Goal: Task Accomplishment & Management: Manage account settings

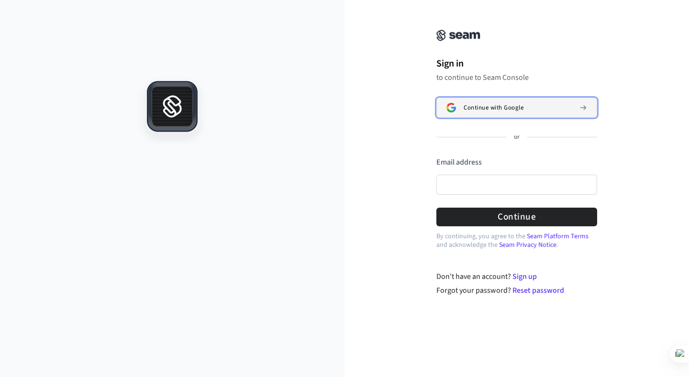
click at [481, 109] on span "Continue with Google" at bounding box center [493, 108] width 60 height 8
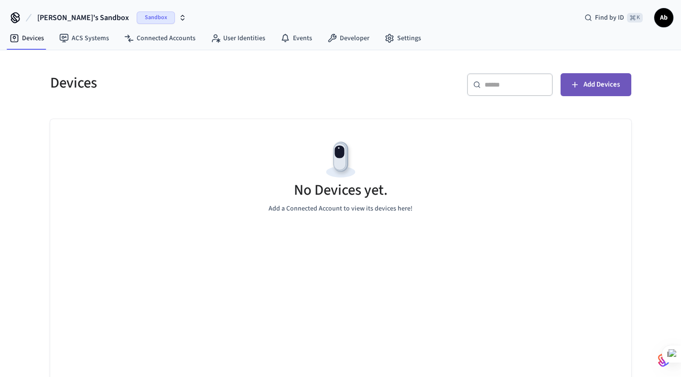
click at [608, 81] on span "Add Devices" at bounding box center [602, 84] width 36 height 12
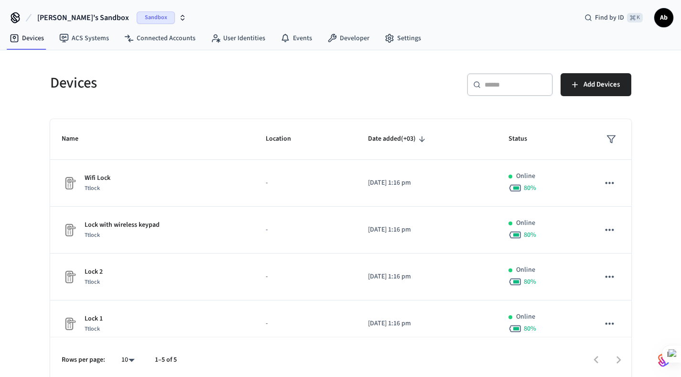
click at [658, 21] on span "Ab" at bounding box center [664, 17] width 17 height 17
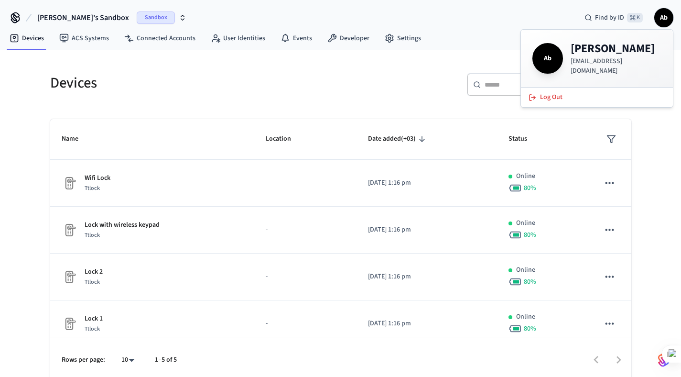
click at [361, 57] on div "Devices ​ ​ Add Devices Name Location Date added (+03) Status Wifi Lock Ttlock …" at bounding box center [341, 216] width 612 height 333
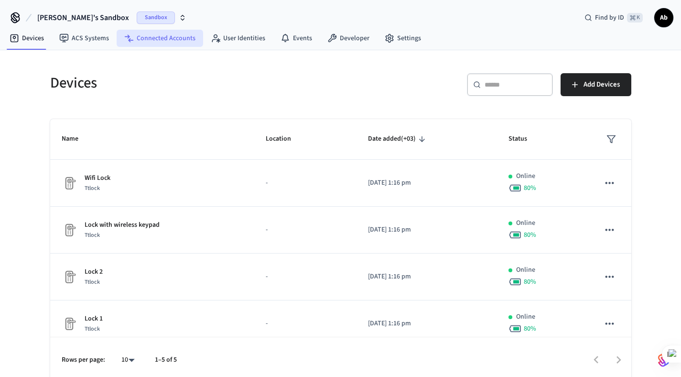
click at [152, 40] on link "Connected Accounts" at bounding box center [160, 38] width 87 height 17
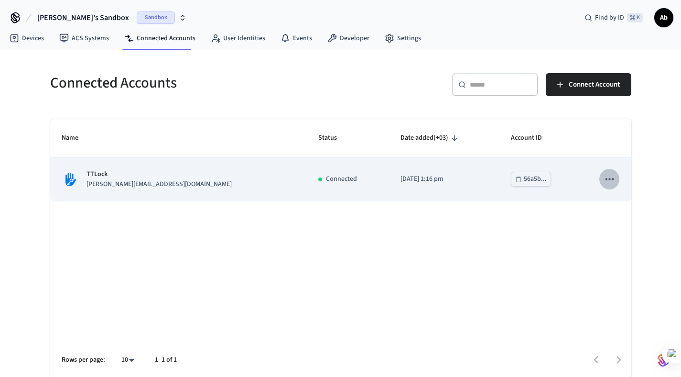
click at [608, 180] on icon "sticky table" at bounding box center [610, 179] width 12 height 12
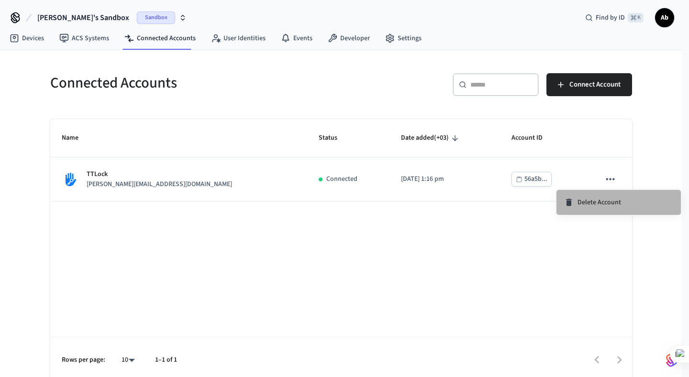
click at [597, 198] on span "Delete Account" at bounding box center [599, 203] width 44 height 10
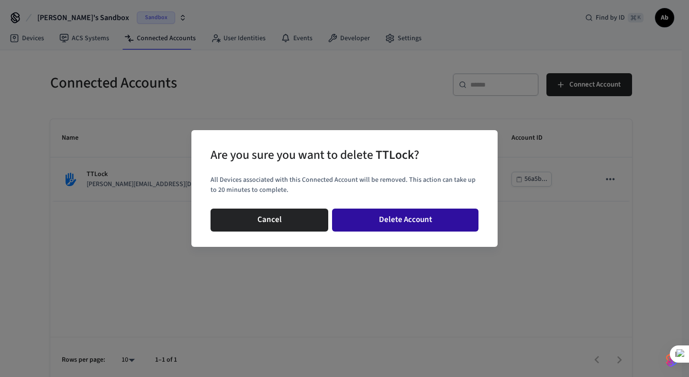
click at [415, 226] on button "Delete Account" at bounding box center [405, 220] width 146 height 23
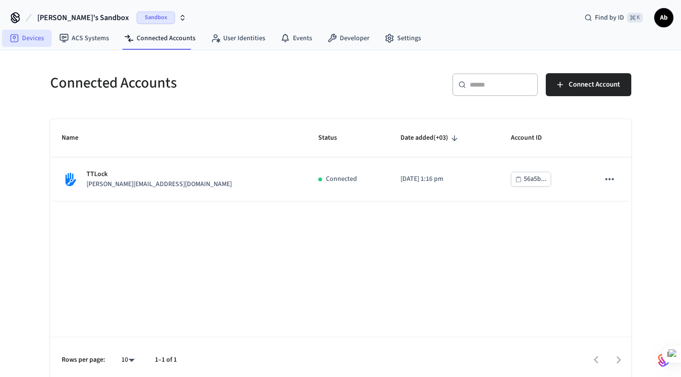
click at [33, 42] on link "Devices" at bounding box center [27, 38] width 50 height 17
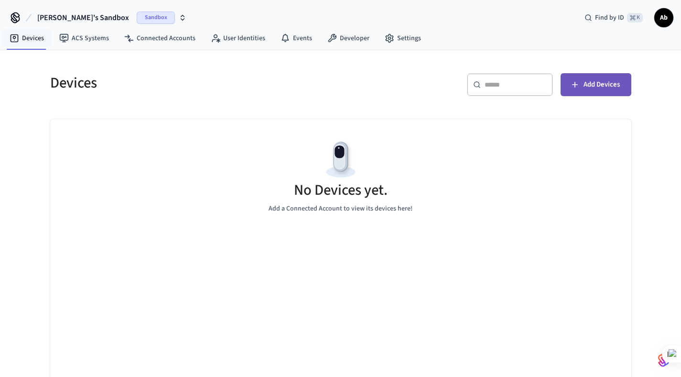
click at [579, 92] on button "Add Devices" at bounding box center [596, 84] width 71 height 23
click at [137, 19] on span "Sandbox" at bounding box center [156, 17] width 38 height 12
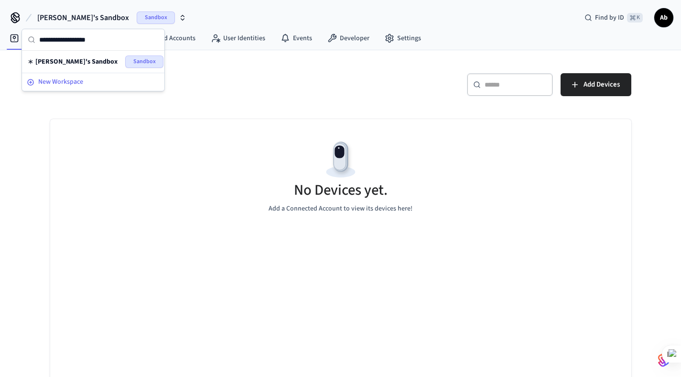
click at [78, 79] on span "New Workspace" at bounding box center [60, 82] width 45 height 10
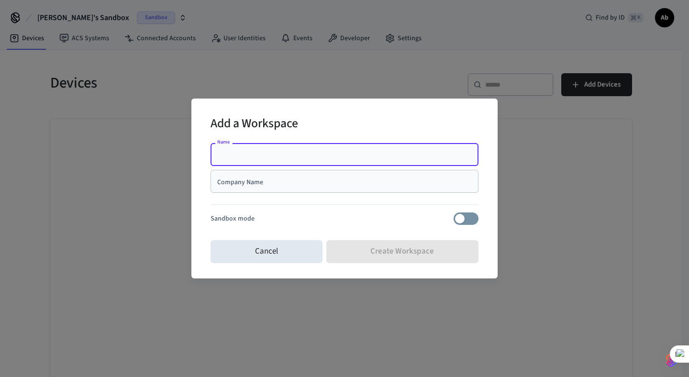
click at [274, 185] on input "Company Name" at bounding box center [344, 181] width 256 height 10
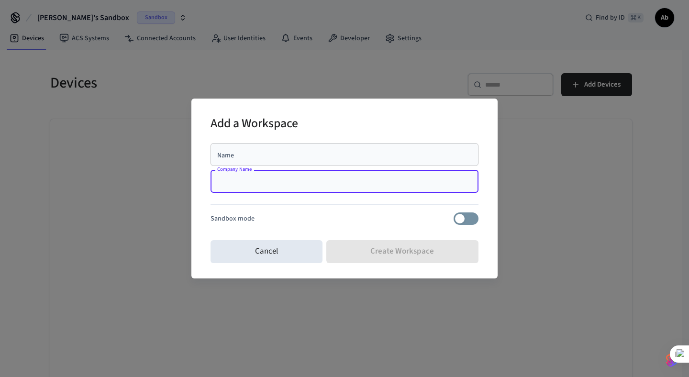
click at [263, 148] on div "Name" at bounding box center [344, 154] width 268 height 23
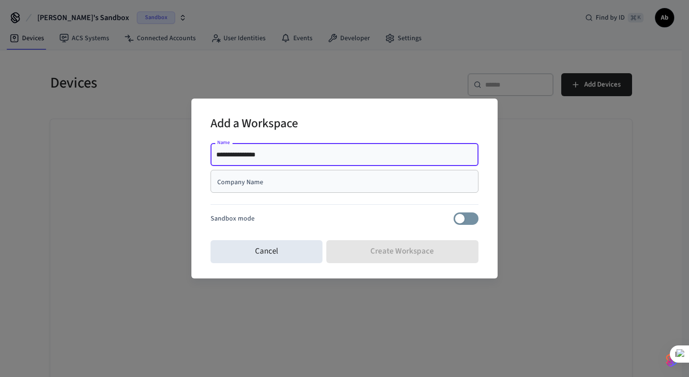
type input "**********"
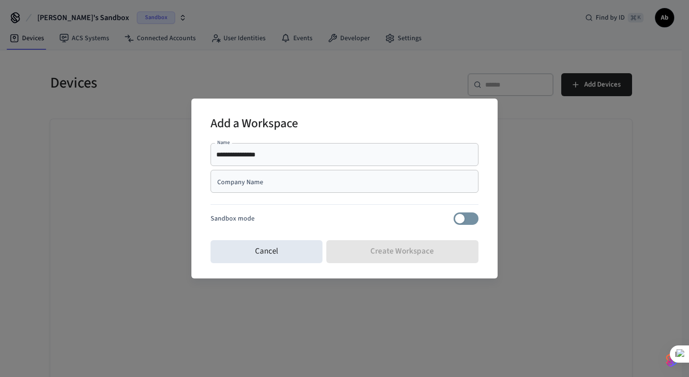
click at [316, 187] on div "Company Name" at bounding box center [344, 181] width 268 height 23
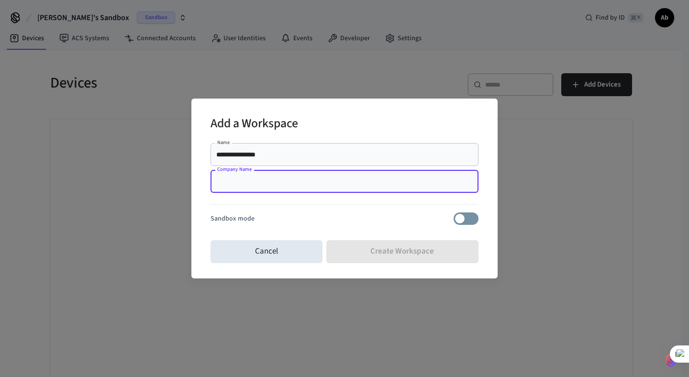
type input "*"
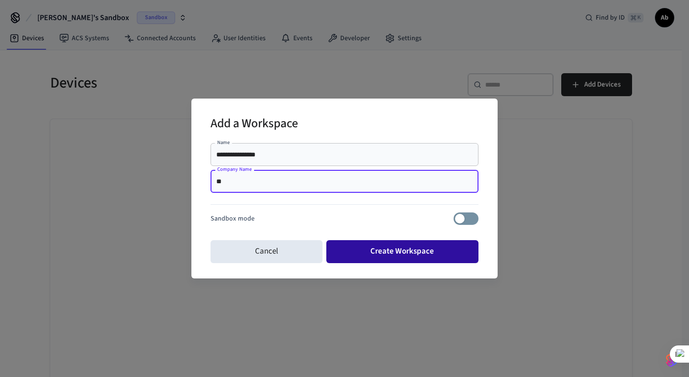
type input "**"
click at [416, 253] on button "Create Workspace" at bounding box center [402, 251] width 153 height 23
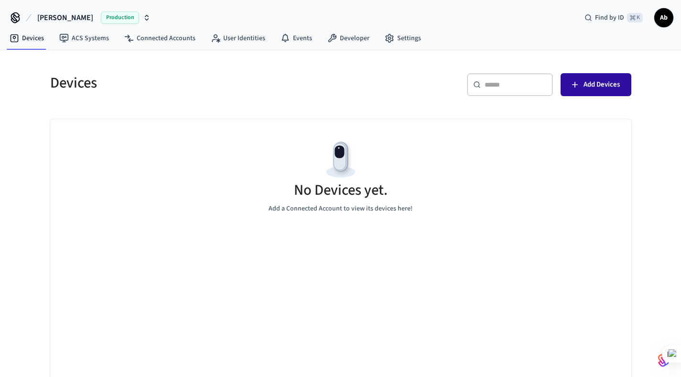
click at [592, 86] on span "Add Devices" at bounding box center [602, 84] width 36 height 12
click at [593, 87] on span "Add Devices" at bounding box center [602, 84] width 36 height 12
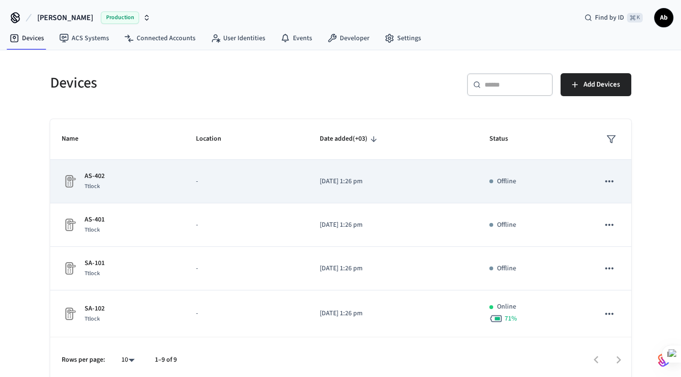
click at [259, 180] on p "-" at bounding box center [246, 181] width 101 height 10
click at [606, 182] on icon "sticky table" at bounding box center [610, 181] width 12 height 12
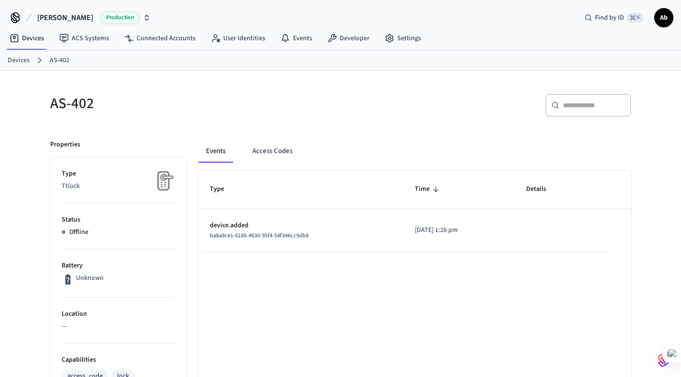
click at [187, 115] on div "AS-402" at bounding box center [187, 103] width 297 height 42
click at [20, 59] on link "Devices" at bounding box center [19, 60] width 22 height 10
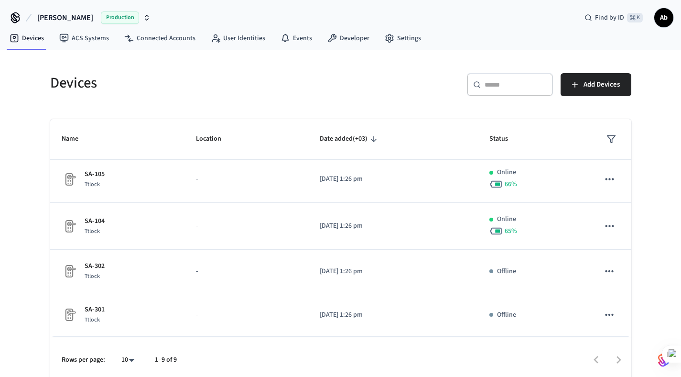
scroll to position [238, 0]
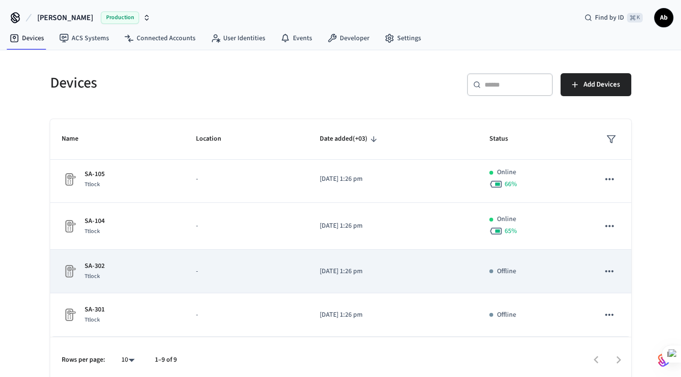
click at [238, 286] on td "-" at bounding box center [247, 272] width 124 height 44
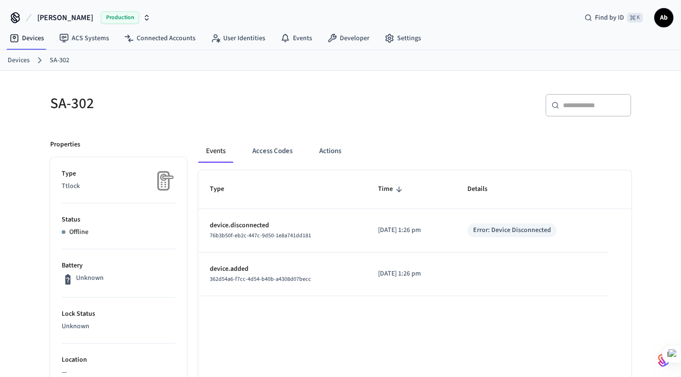
click at [26, 62] on link "Devices" at bounding box center [19, 60] width 22 height 10
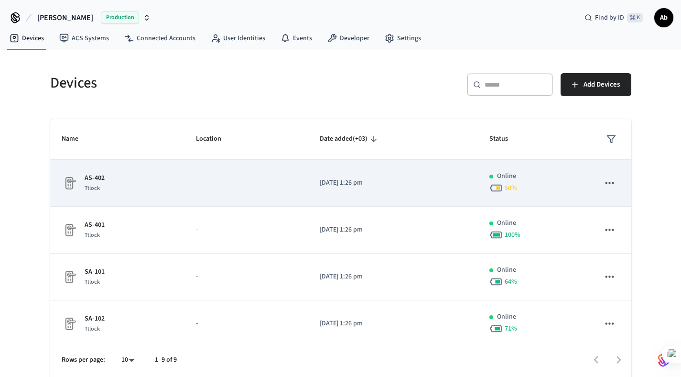
click at [208, 184] on p "-" at bounding box center [246, 183] width 101 height 10
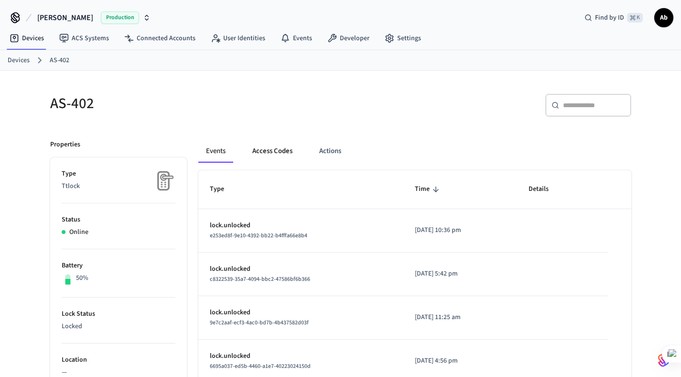
click at [274, 158] on button "Access Codes" at bounding box center [272, 151] width 55 height 23
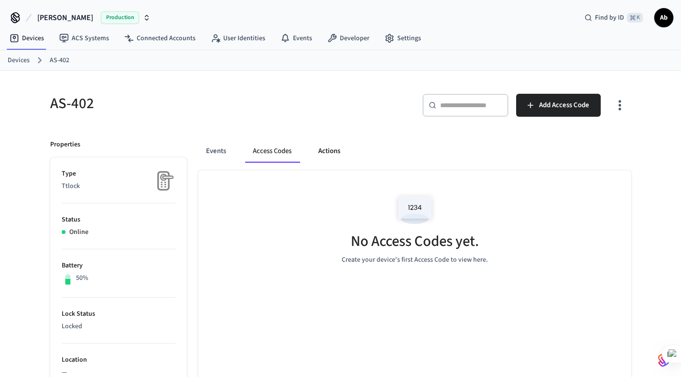
click at [334, 156] on button "Actions" at bounding box center [329, 151] width 37 height 23
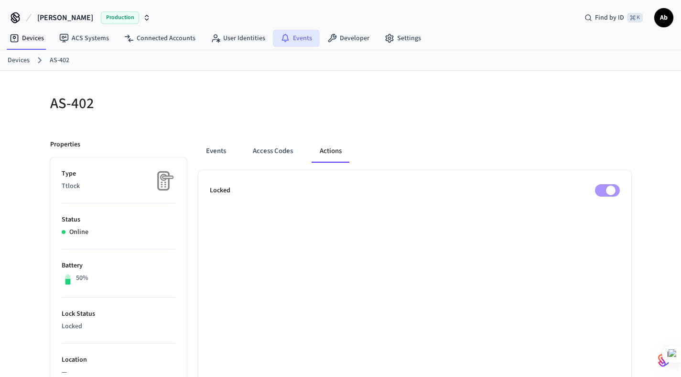
click at [293, 35] on link "Events" at bounding box center [296, 38] width 47 height 17
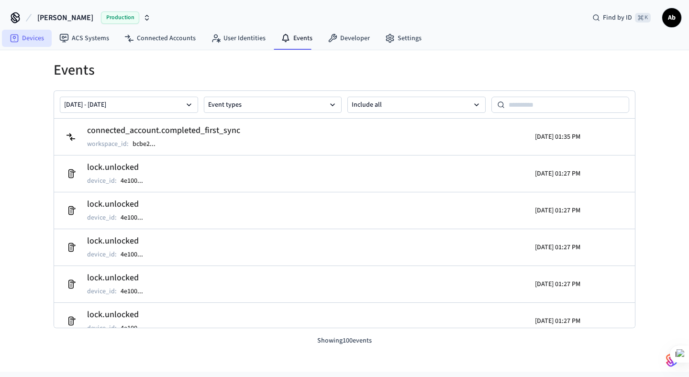
click at [36, 41] on link "Devices" at bounding box center [27, 38] width 50 height 17
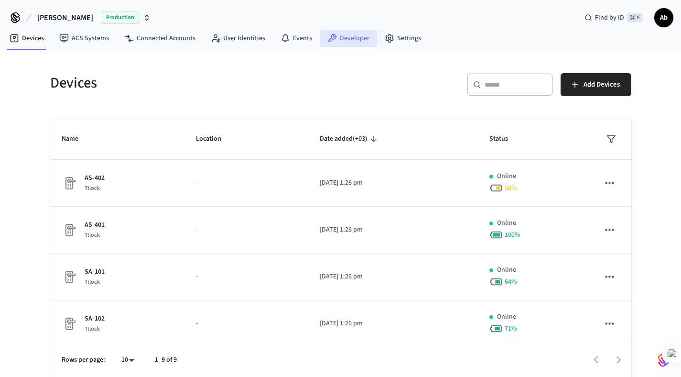
click at [341, 38] on link "Developer" at bounding box center [348, 38] width 57 height 17
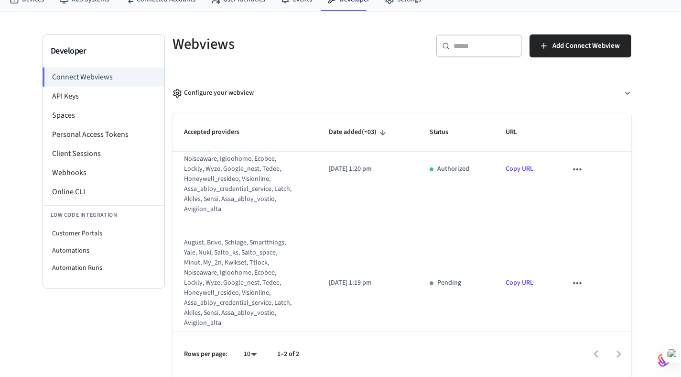
scroll to position [49, 0]
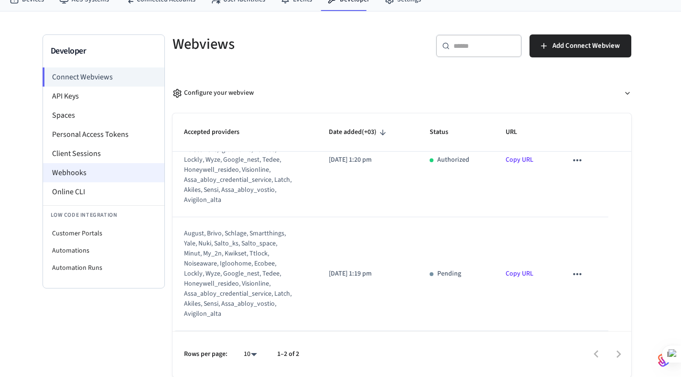
click at [106, 176] on li "Webhooks" at bounding box center [103, 172] width 121 height 19
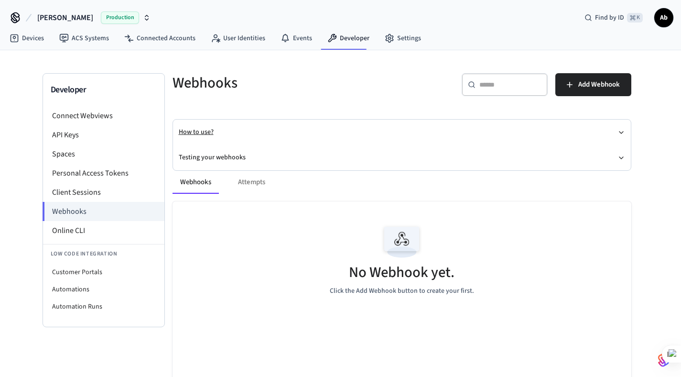
click at [618, 132] on icon "button" at bounding box center [622, 133] width 8 height 8
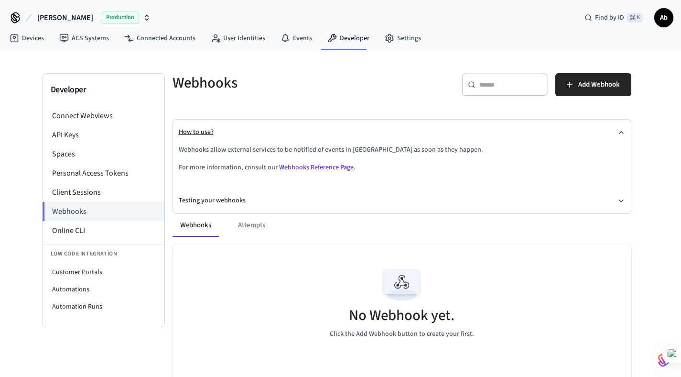
click at [618, 132] on icon "button" at bounding box center [622, 133] width 8 height 8
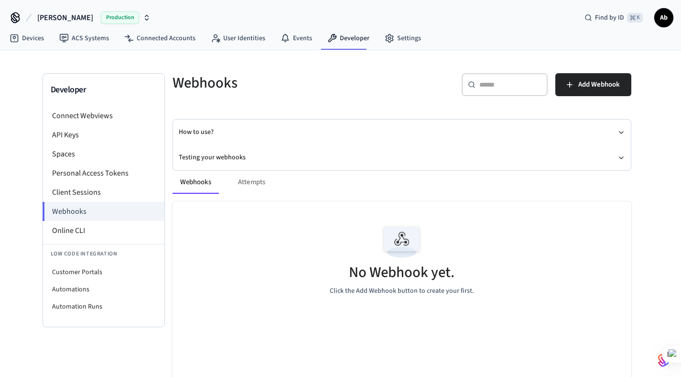
click at [623, 159] on div "Webhooks Attempts No Webhook yet. Click the Add Webhook button to create your f…" at bounding box center [396, 312] width 471 height 306
click at [622, 156] on icon "button" at bounding box center [622, 158] width 8 height 8
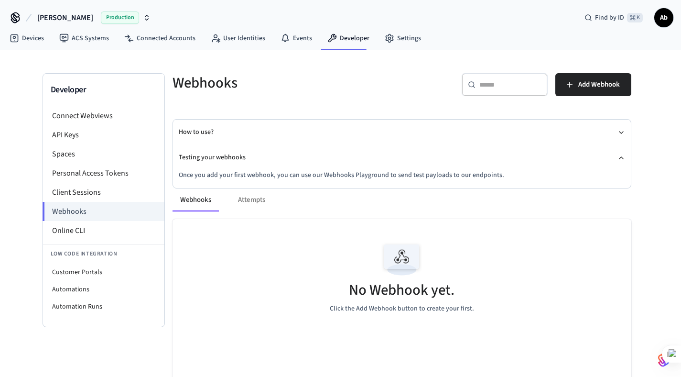
click at [245, 200] on div "Webhooks Attempts" at bounding box center [402, 199] width 459 height 23
